Goal: Task Accomplishment & Management: Use online tool/utility

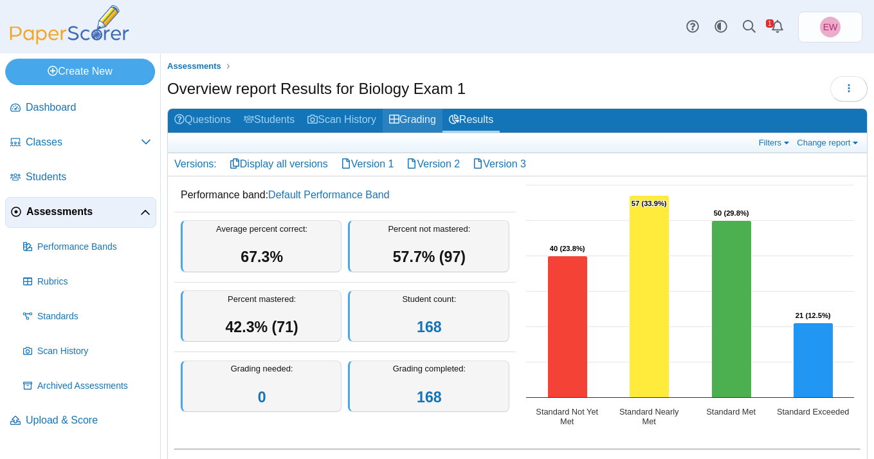
click at [420, 120] on link "Grading" at bounding box center [413, 121] width 60 height 24
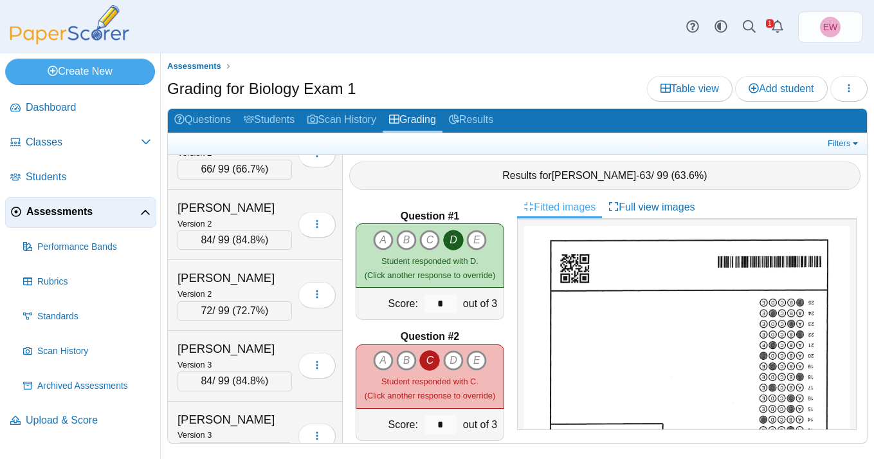
scroll to position [469, 0]
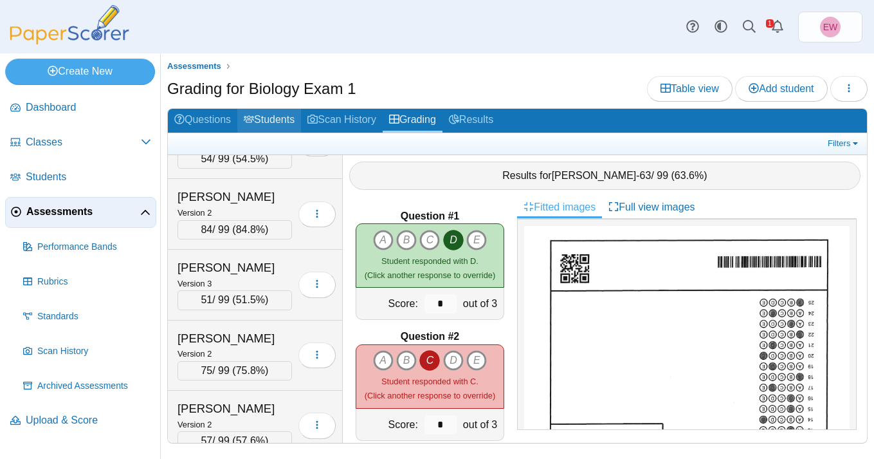
click at [280, 123] on link "Students" at bounding box center [269, 121] width 64 height 24
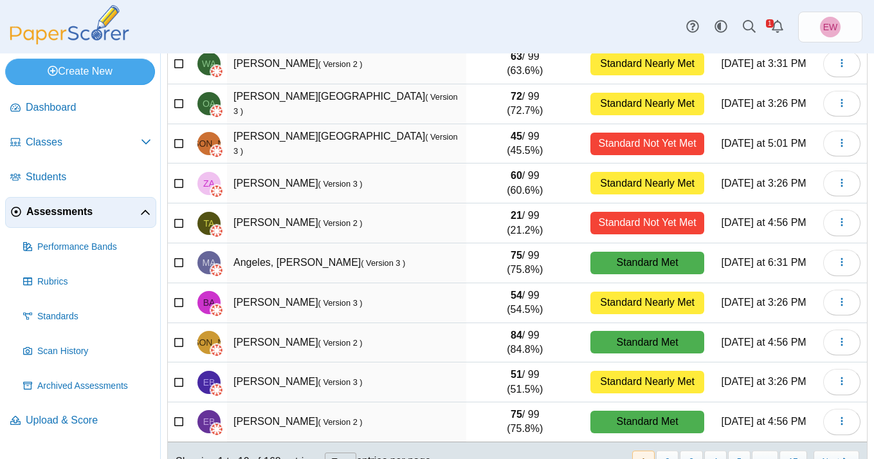
scroll to position [177, 0]
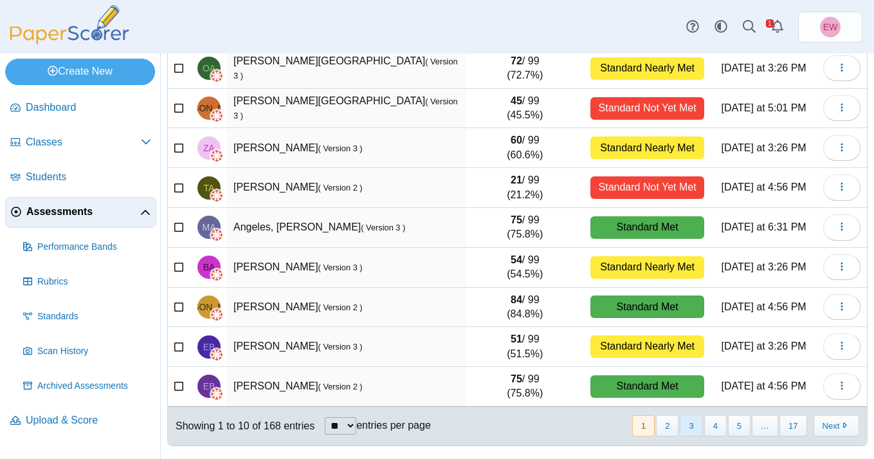
click at [686, 428] on button "3" at bounding box center [691, 425] width 23 height 21
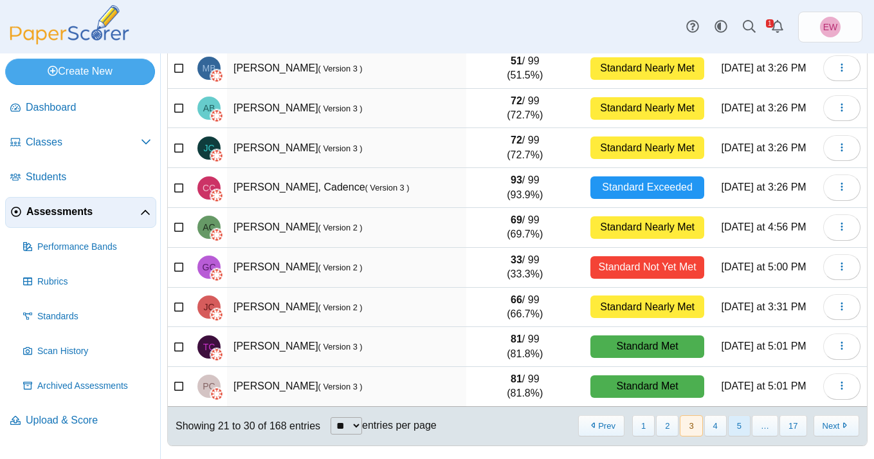
click at [735, 426] on button "5" at bounding box center [739, 425] width 23 height 21
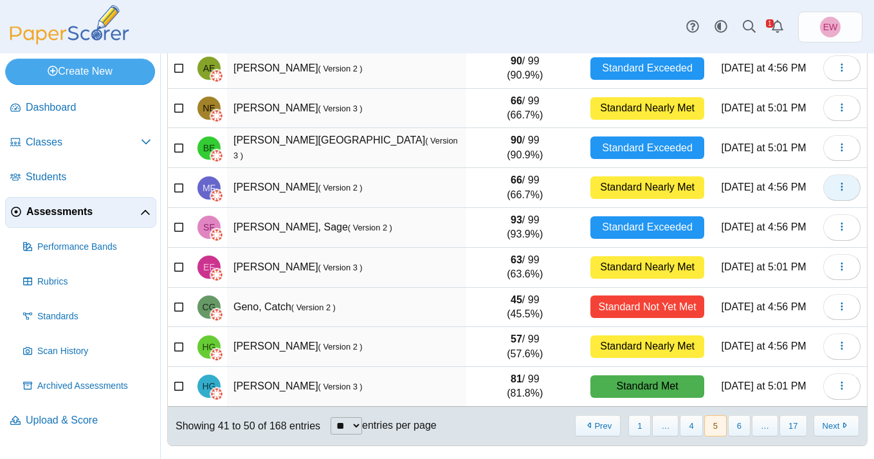
click at [843, 188] on icon "button" at bounding box center [842, 186] width 10 height 10
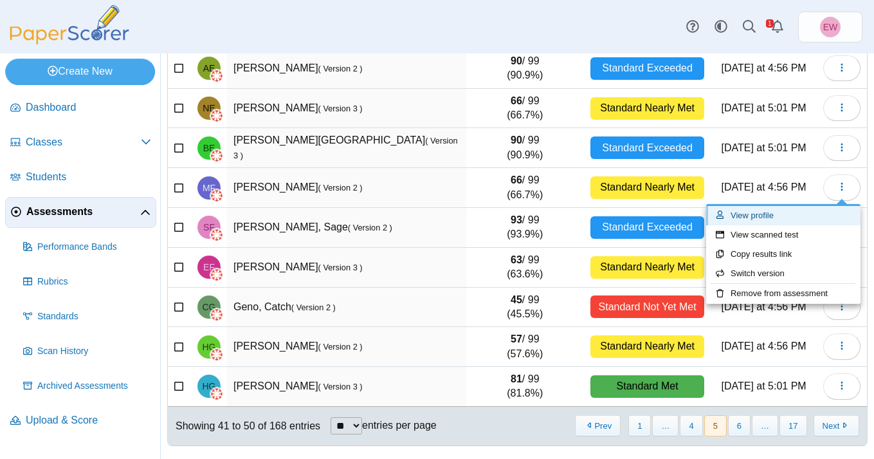
click at [763, 210] on link "View profile" at bounding box center [783, 215] width 154 height 19
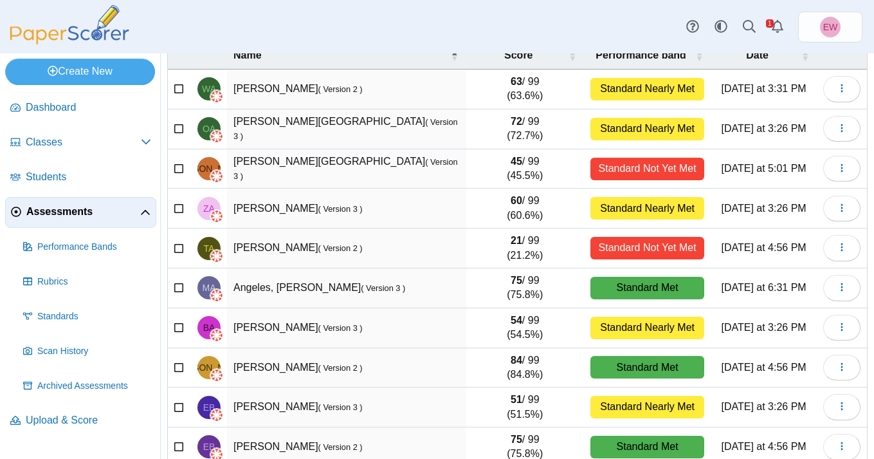
scroll to position [177, 0]
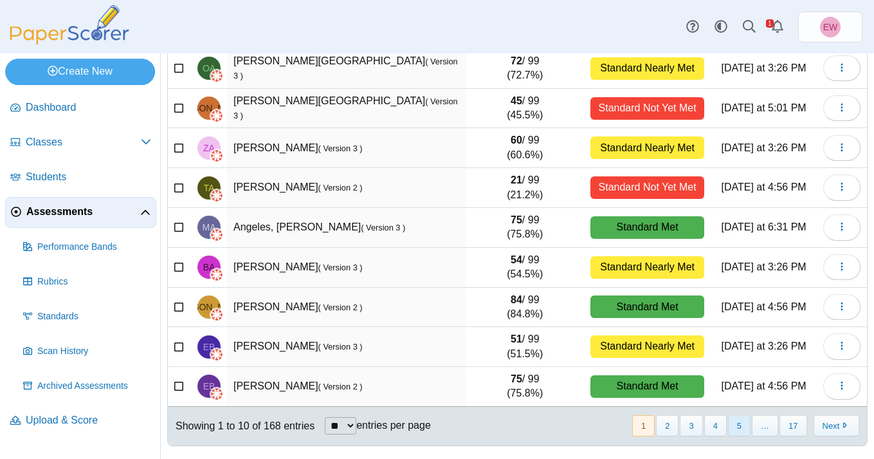
click at [738, 425] on button "5" at bounding box center [739, 425] width 23 height 21
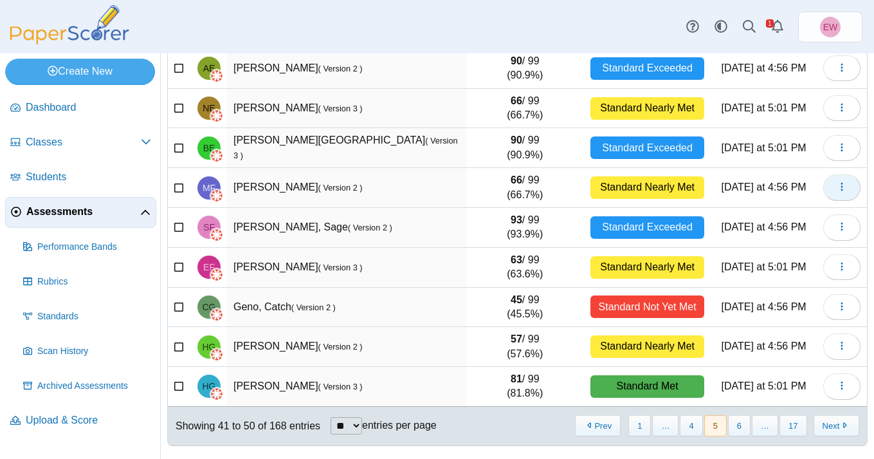
click at [845, 186] on icon "button" at bounding box center [842, 186] width 10 height 10
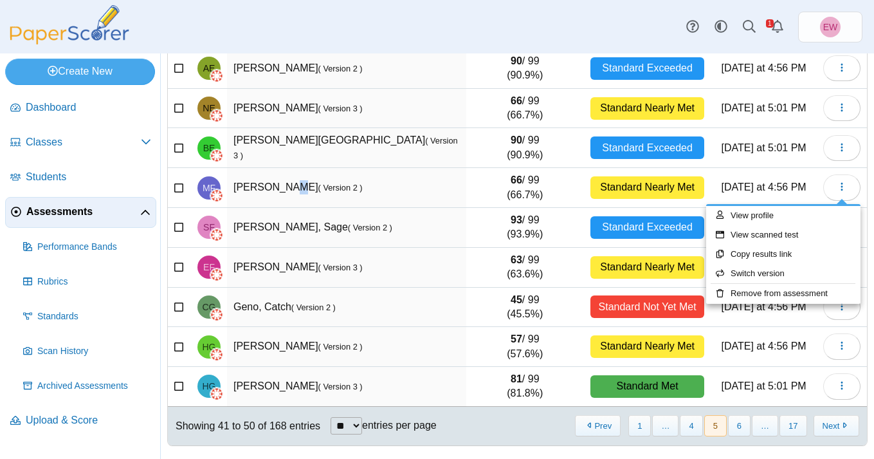
click at [285, 186] on td "Featherston, Mallory ( Version 2 )" at bounding box center [346, 188] width 239 height 40
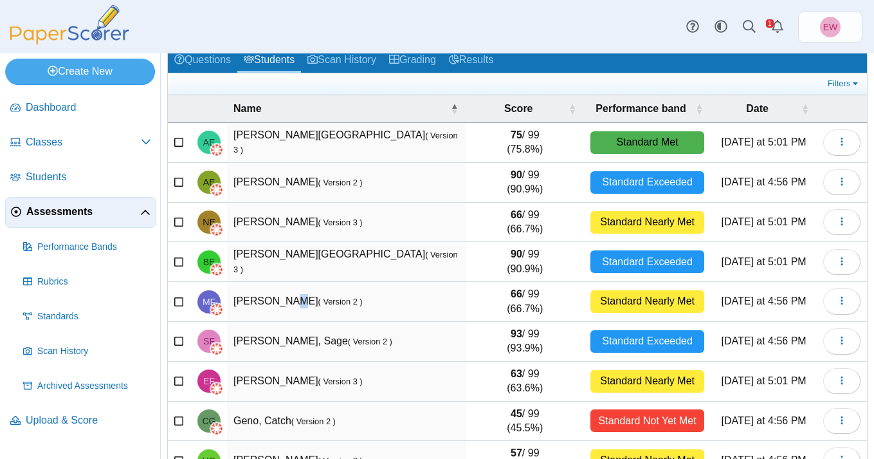
scroll to position [0, 0]
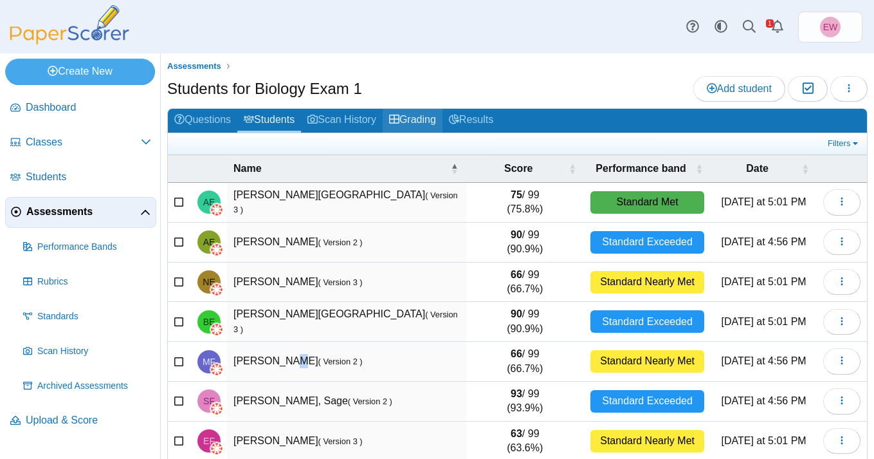
click at [419, 117] on link "Grading" at bounding box center [413, 121] width 60 height 24
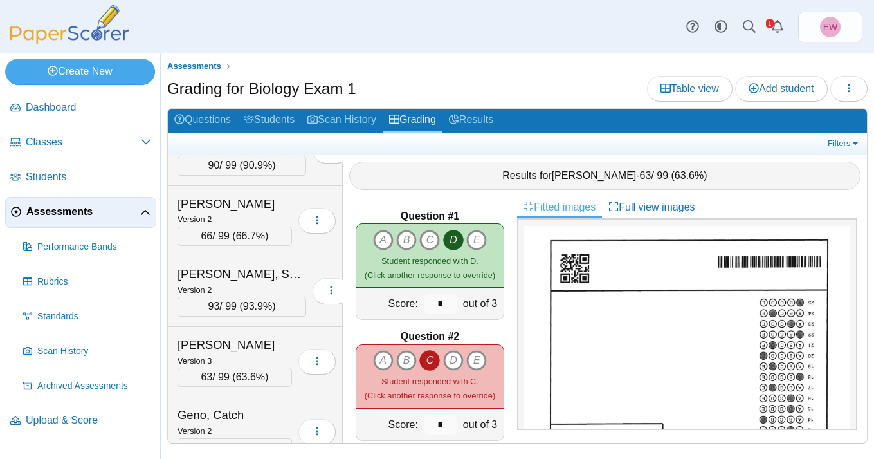
scroll to position [3052, 0]
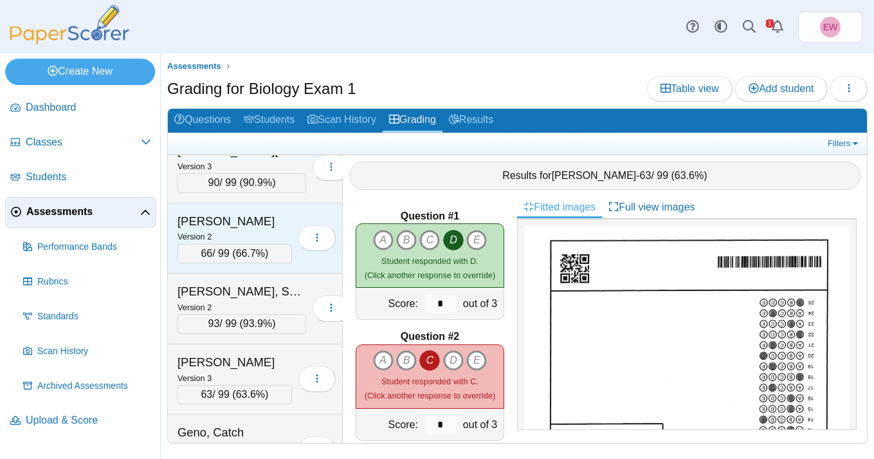
click at [258, 221] on div "[PERSON_NAME]" at bounding box center [235, 221] width 115 height 17
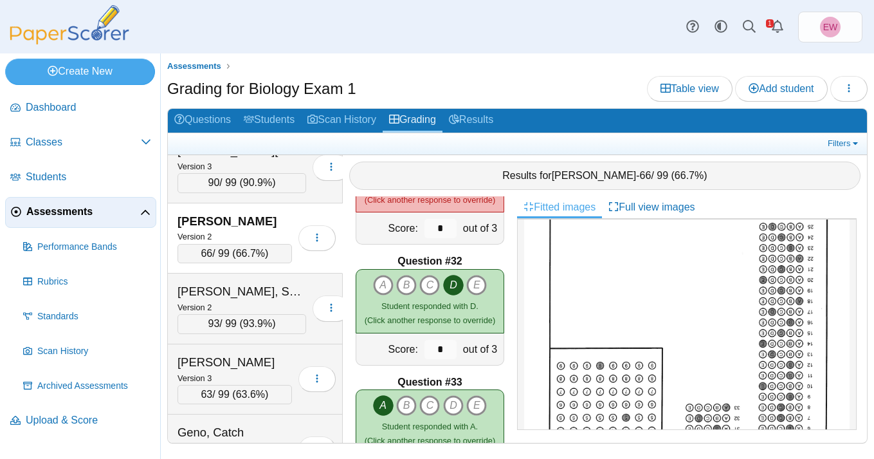
scroll to position [3757, 0]
